Goal: Information Seeking & Learning: Find contact information

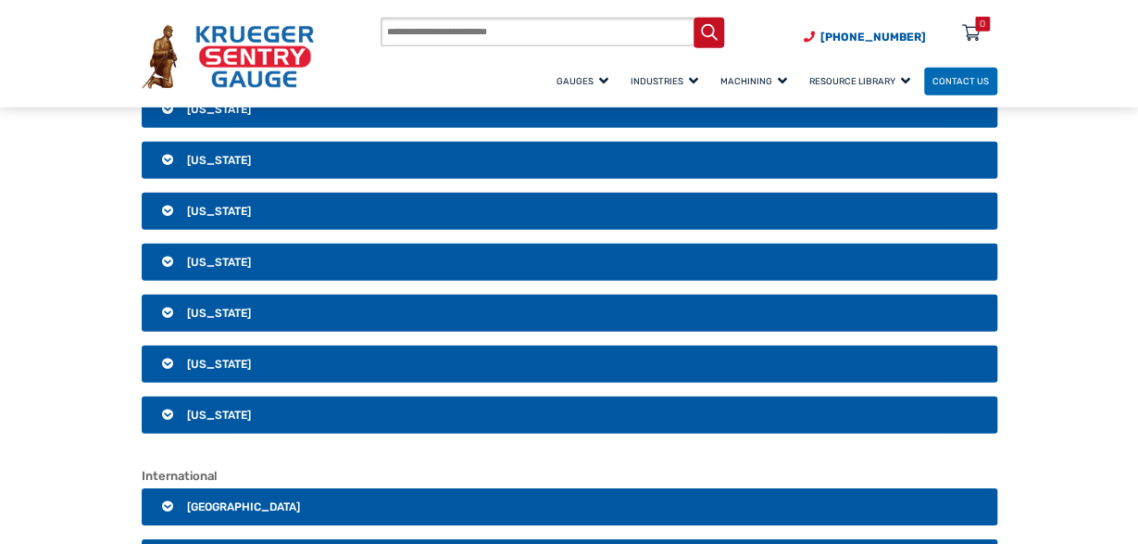
scroll to position [2507, 0]
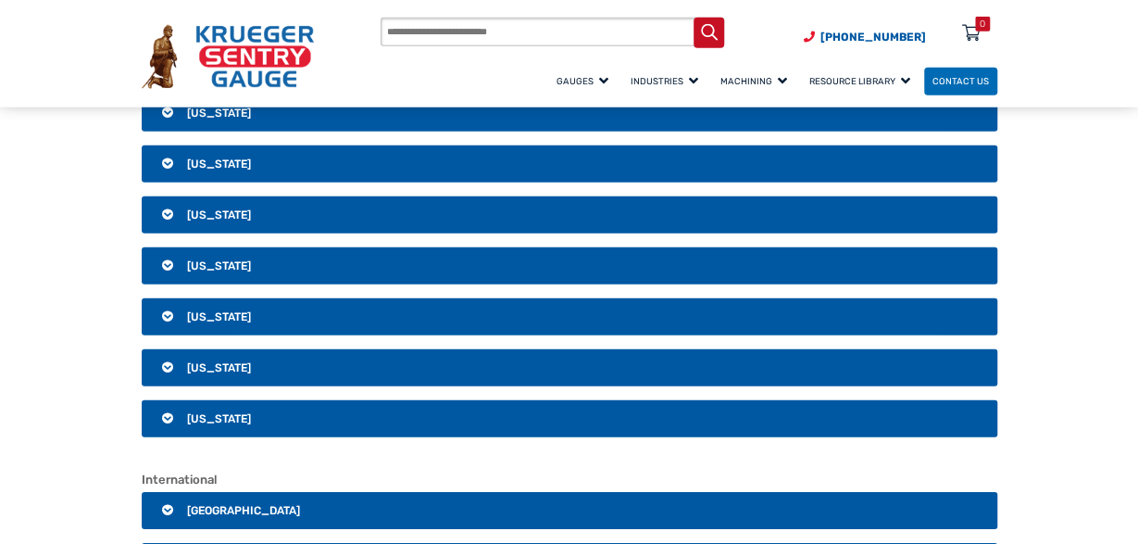
click at [530, 349] on h3 "[US_STATE]" at bounding box center [570, 367] width 856 height 37
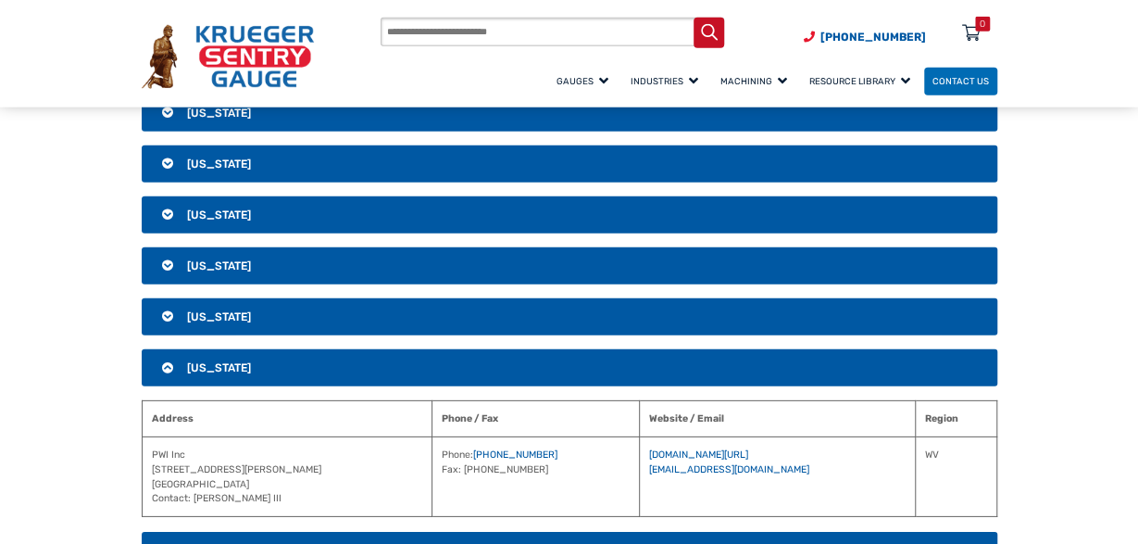
drag, startPoint x: 251, startPoint y: 470, endPoint x: 148, endPoint y: 441, distance: 106.8
click at [148, 441] on td "PWI Inc [STREET_ADDRESS][PERSON_NAME] Contact: [PERSON_NAME]" at bounding box center [287, 477] width 290 height 80
copy td "PWI Inc [STREET_ADDRESS][PERSON_NAME]"
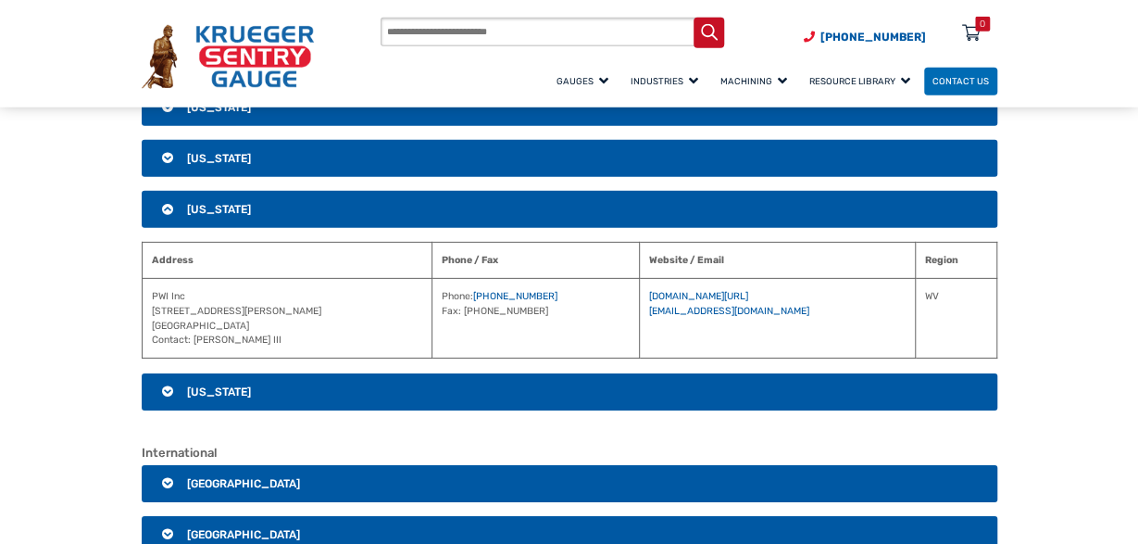
scroll to position [2672, 0]
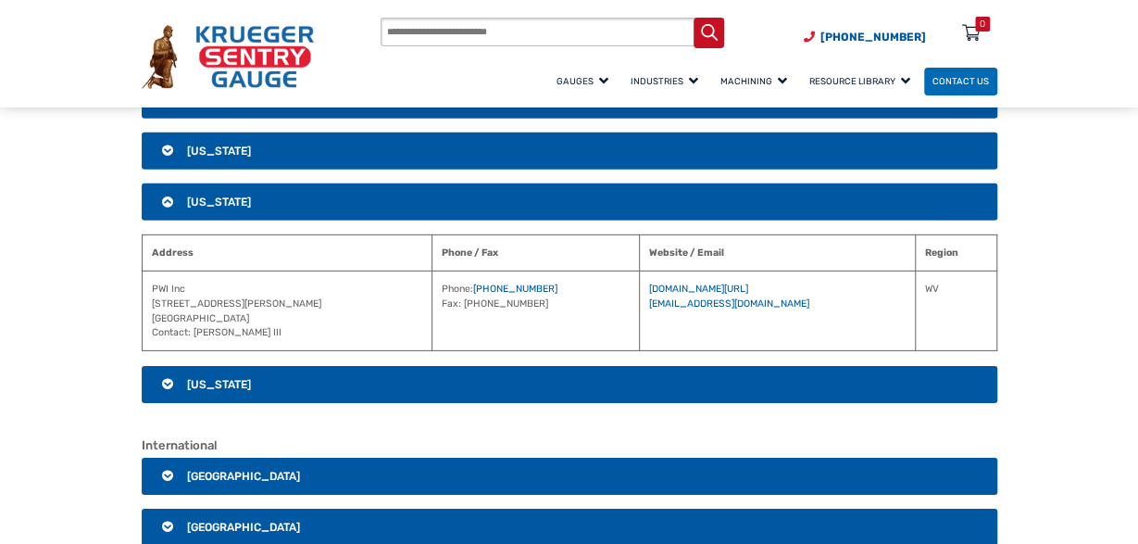
click at [219, 378] on span "[US_STATE]" at bounding box center [219, 384] width 64 height 13
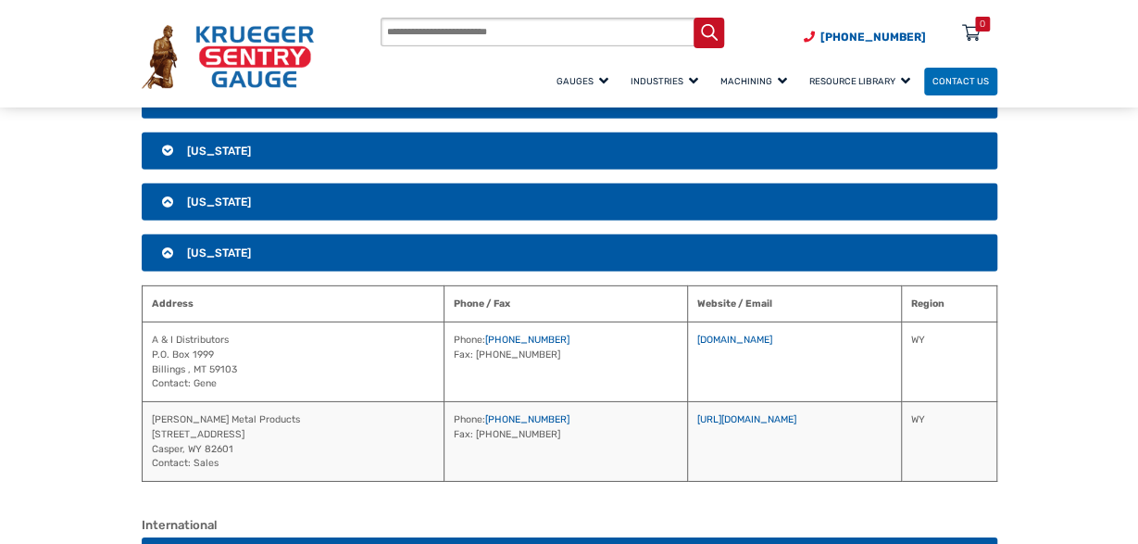
drag, startPoint x: 233, startPoint y: 431, endPoint x: 147, endPoint y: 392, distance: 93.7
click at [147, 402] on td "[PERSON_NAME] Metal Products [STREET_ADDRESS] Contact: Sales" at bounding box center [293, 442] width 302 height 80
copy td "[PERSON_NAME] Metal Products [STREET_ADDRESS]"
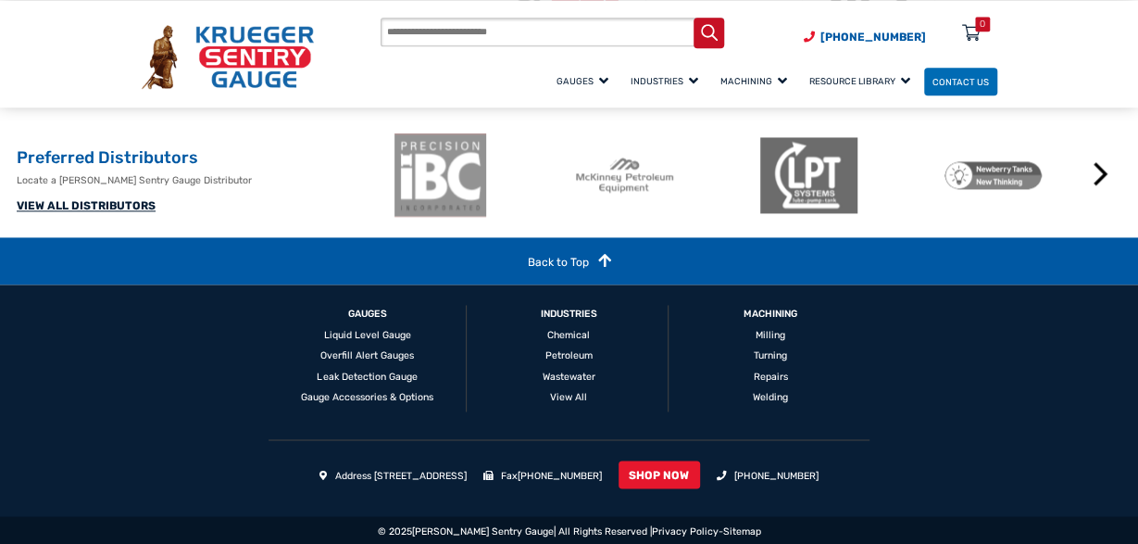
scroll to position [1251, 0]
click at [970, 88] on link "Contact Us" at bounding box center [960, 82] width 73 height 29
